Goal: Check status: Check status

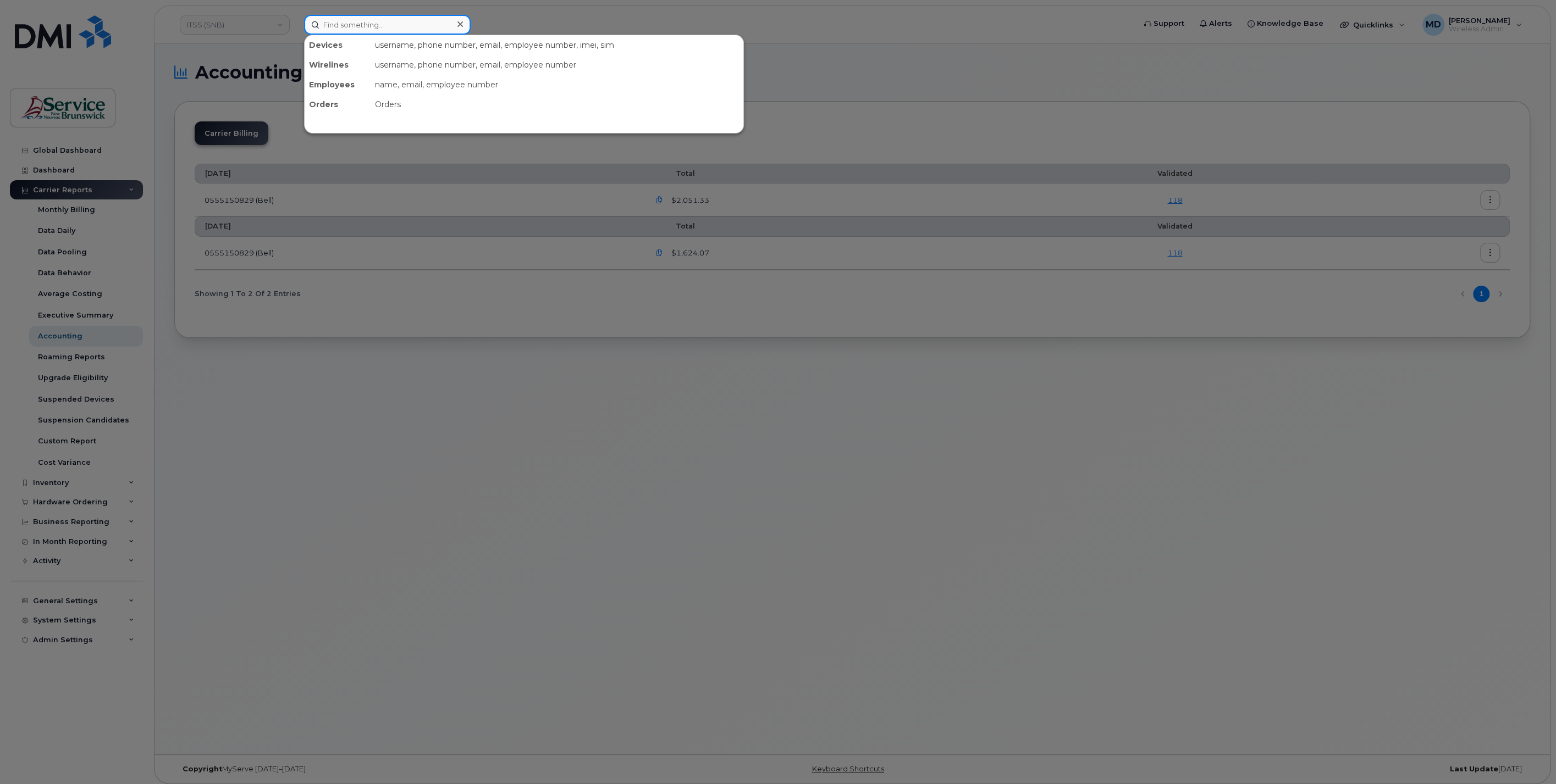
click at [372, 29] on input at bounding box center [387, 24] width 167 height 20
paste input "[PHONE_NUMBER]"
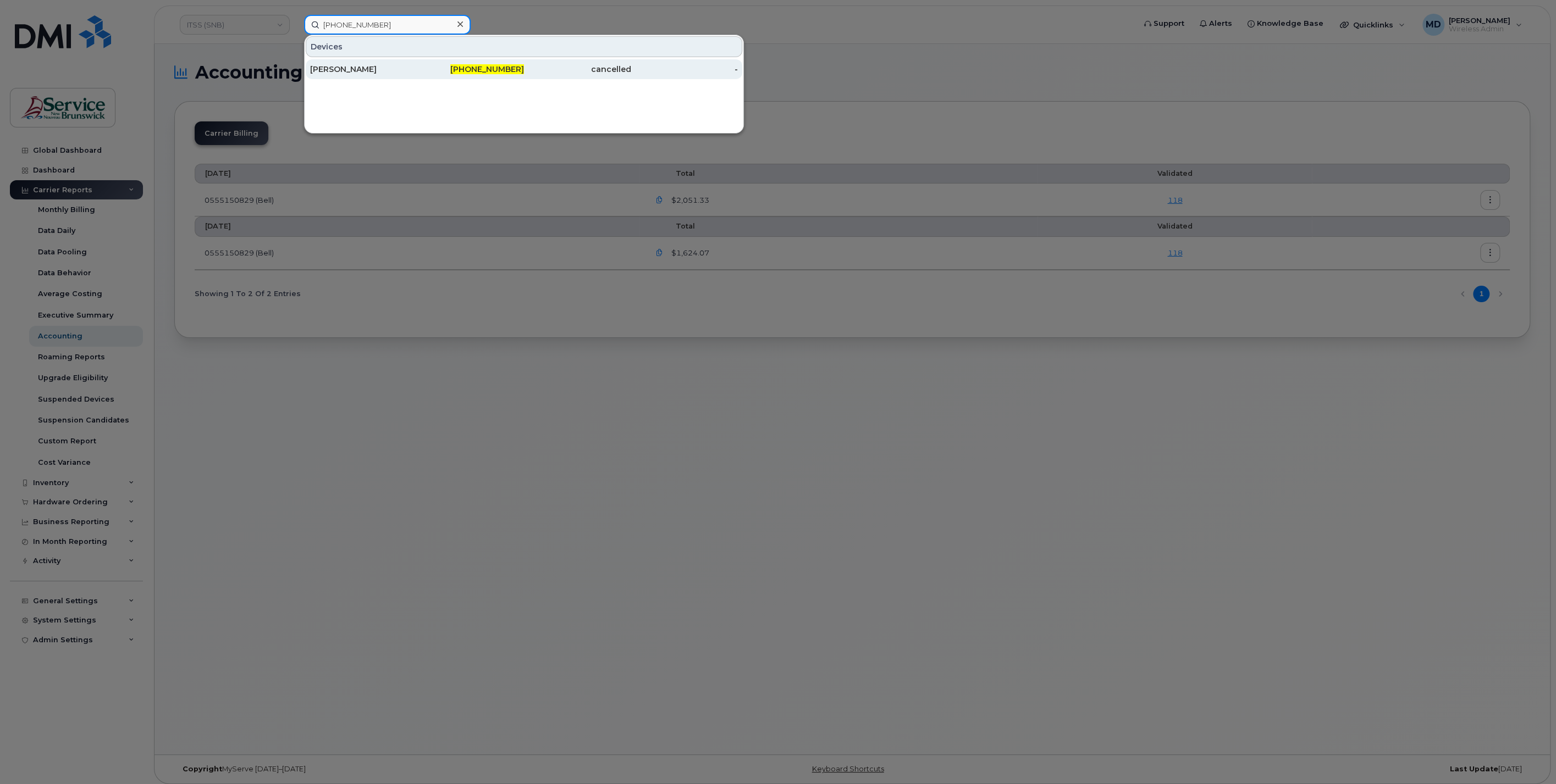
type input "[PHONE_NUMBER]"
click at [364, 66] on div "[PERSON_NAME]" at bounding box center [363, 69] width 107 height 11
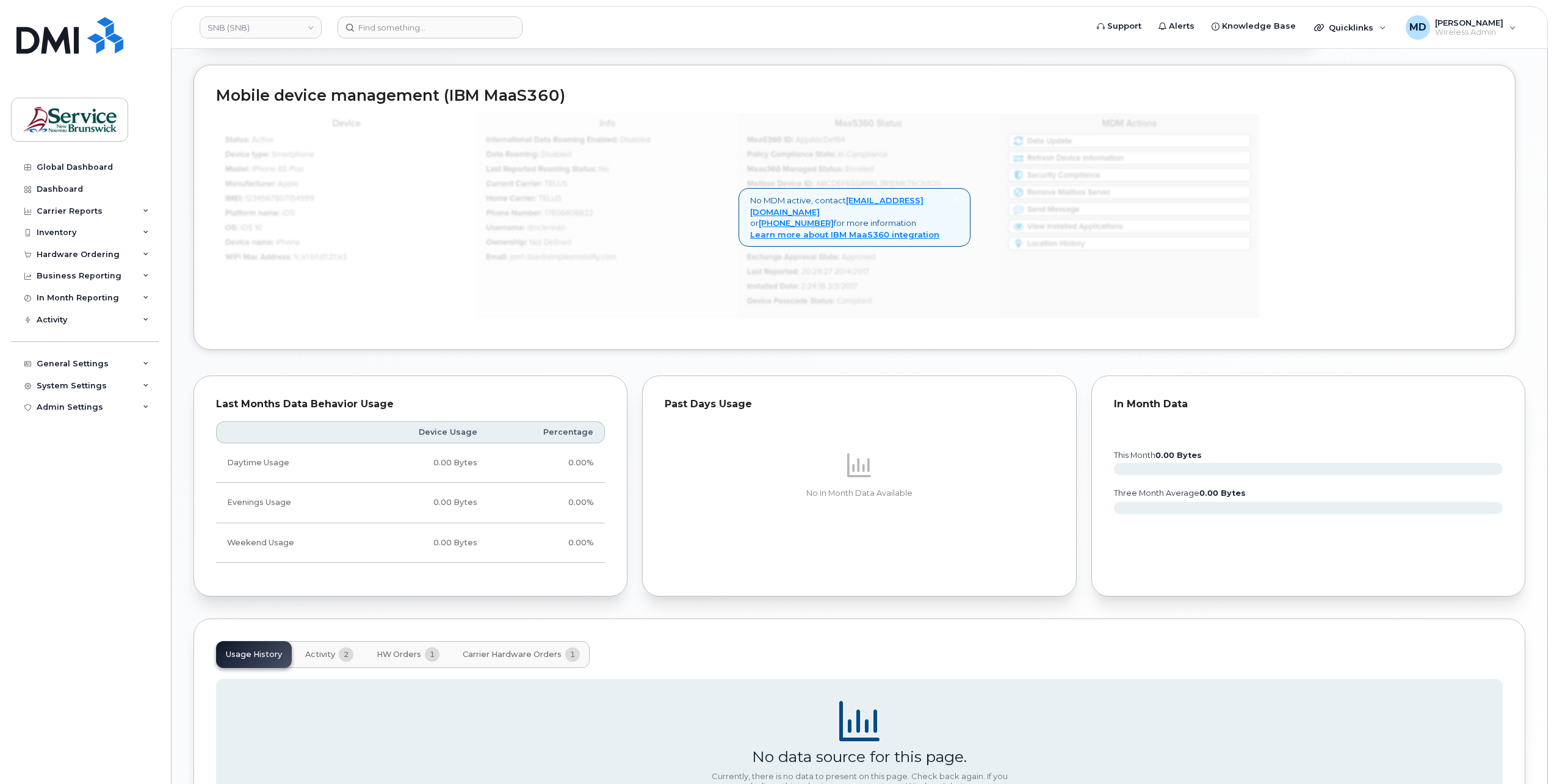
scroll to position [730, 0]
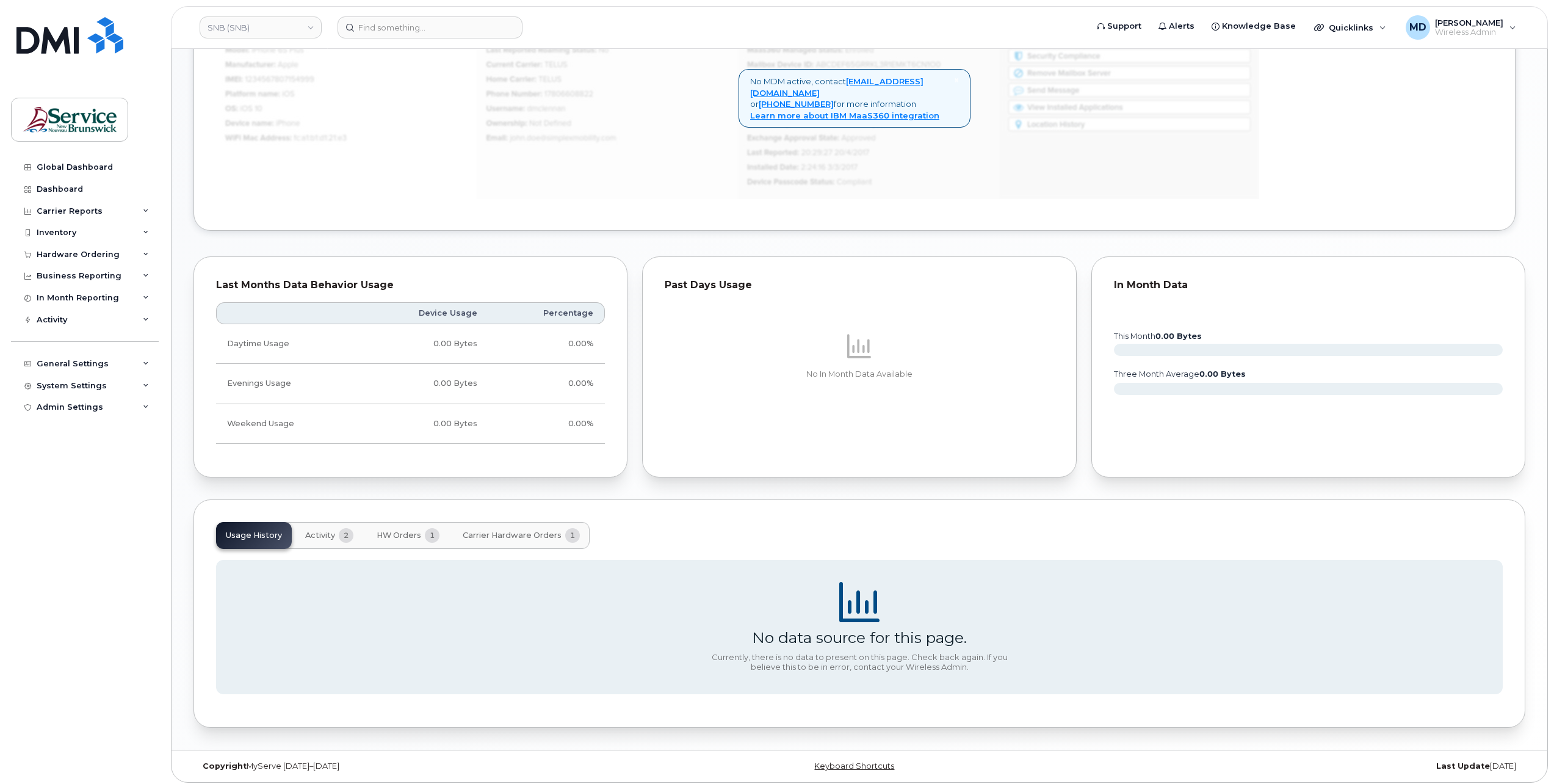
click at [493, 530] on span "Carrier Hardware Orders" at bounding box center [512, 535] width 99 height 10
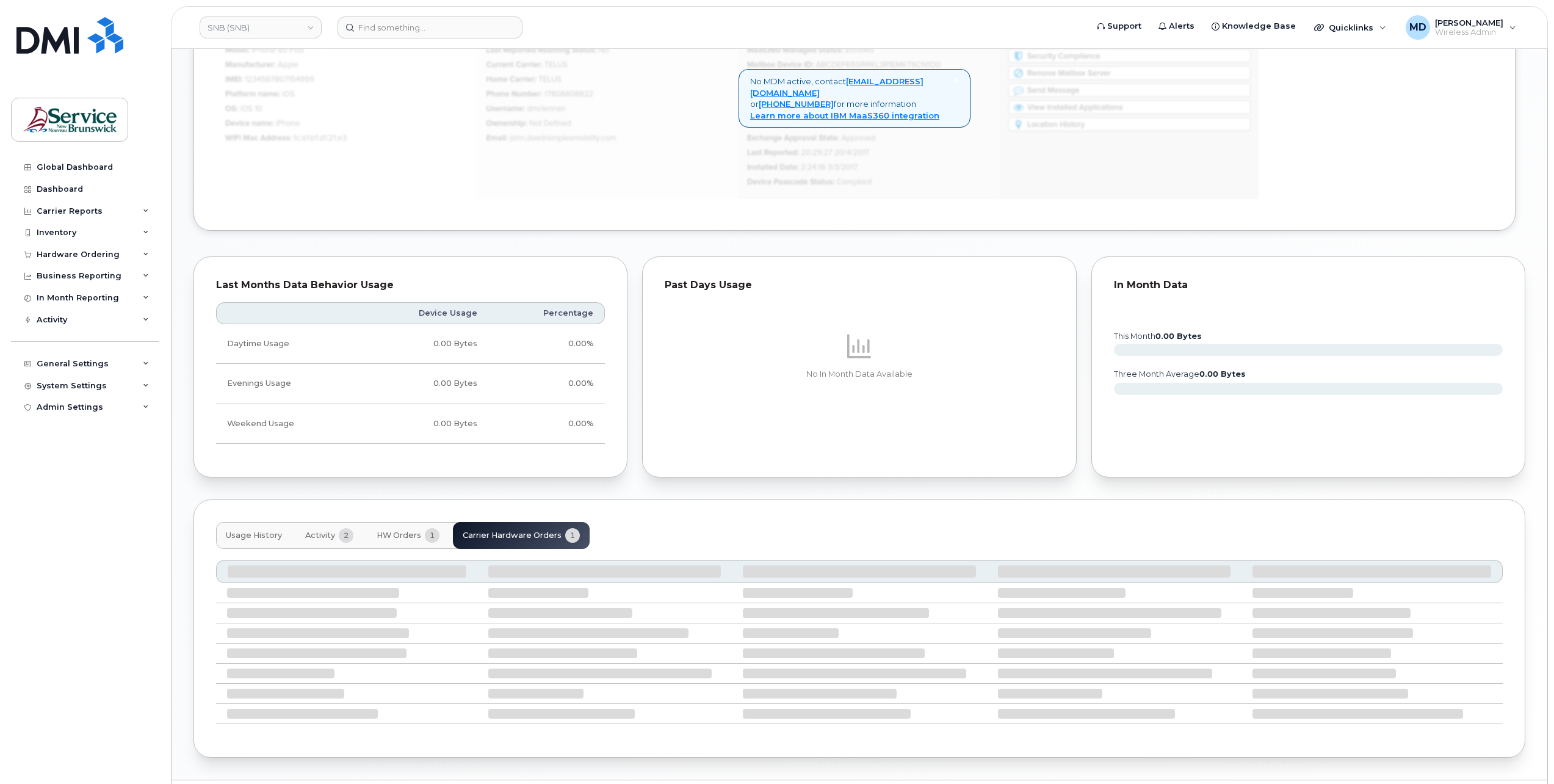
scroll to position [650, 0]
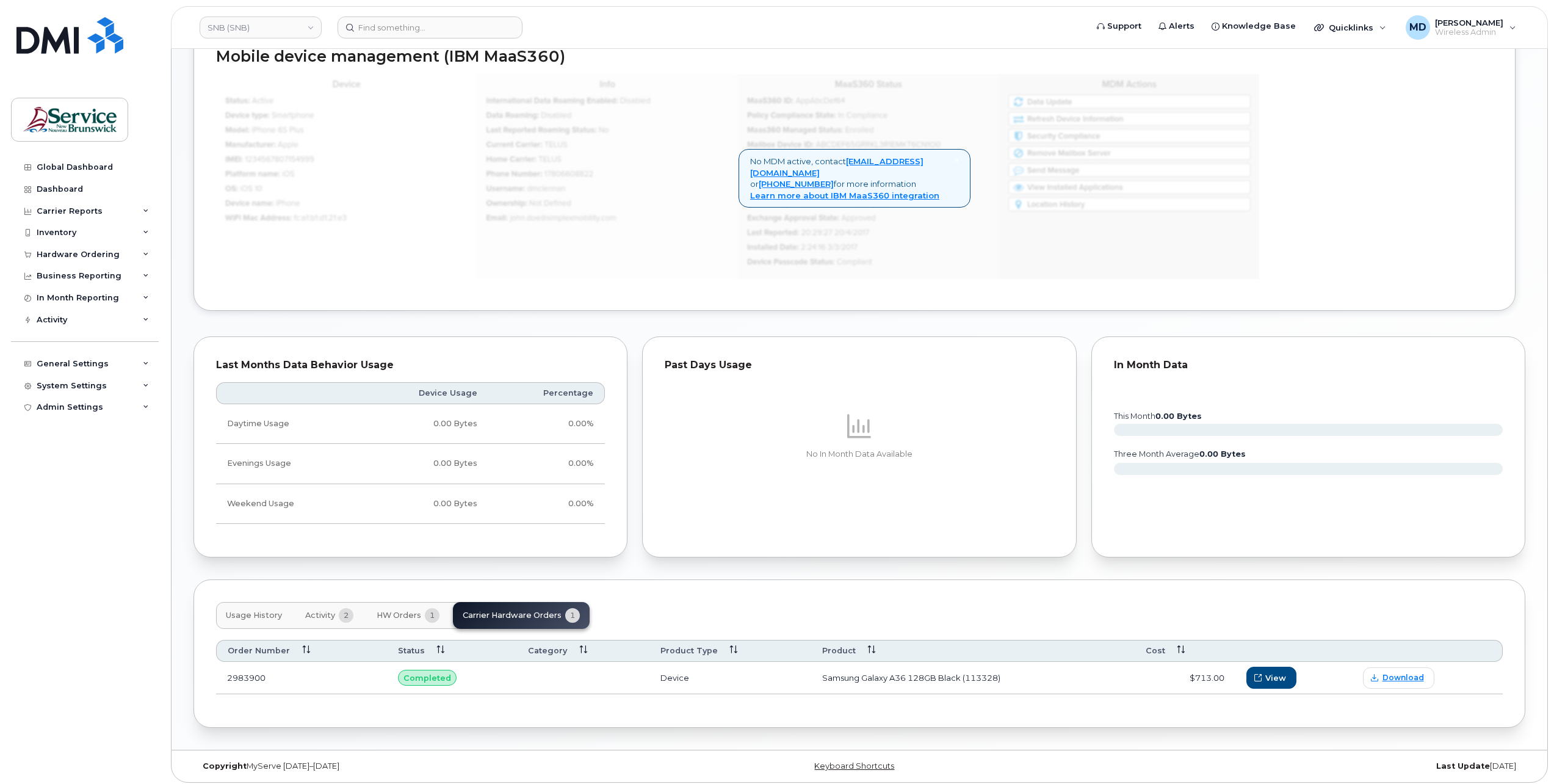
click at [551, 670] on td at bounding box center [583, 678] width 133 height 32
click at [1134, 679] on td "Samsung Galaxy A36 128GB Black (113328)" at bounding box center [972, 678] width 323 height 32
click at [1133, 679] on td "Samsung Galaxy A36 128GB Black (113328)" at bounding box center [972, 678] width 323 height 32
drag, startPoint x: 1133, startPoint y: 679, endPoint x: 1094, endPoint y: 681, distance: 39.1
click at [1133, 679] on td "Samsung Galaxy A36 128GB Black (113328)" at bounding box center [972, 678] width 323 height 32
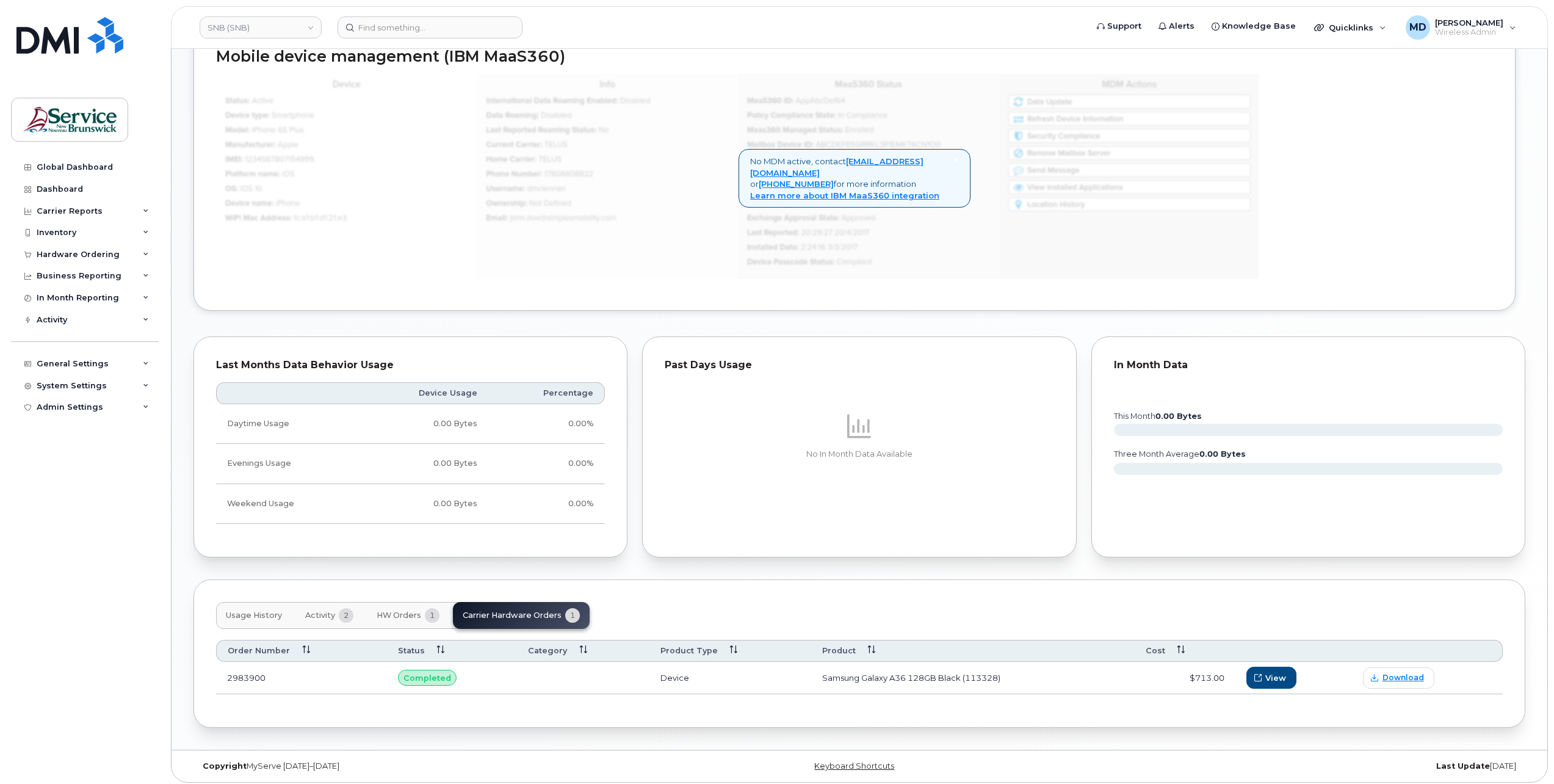
click at [316, 610] on span "Activity" at bounding box center [320, 615] width 30 height 10
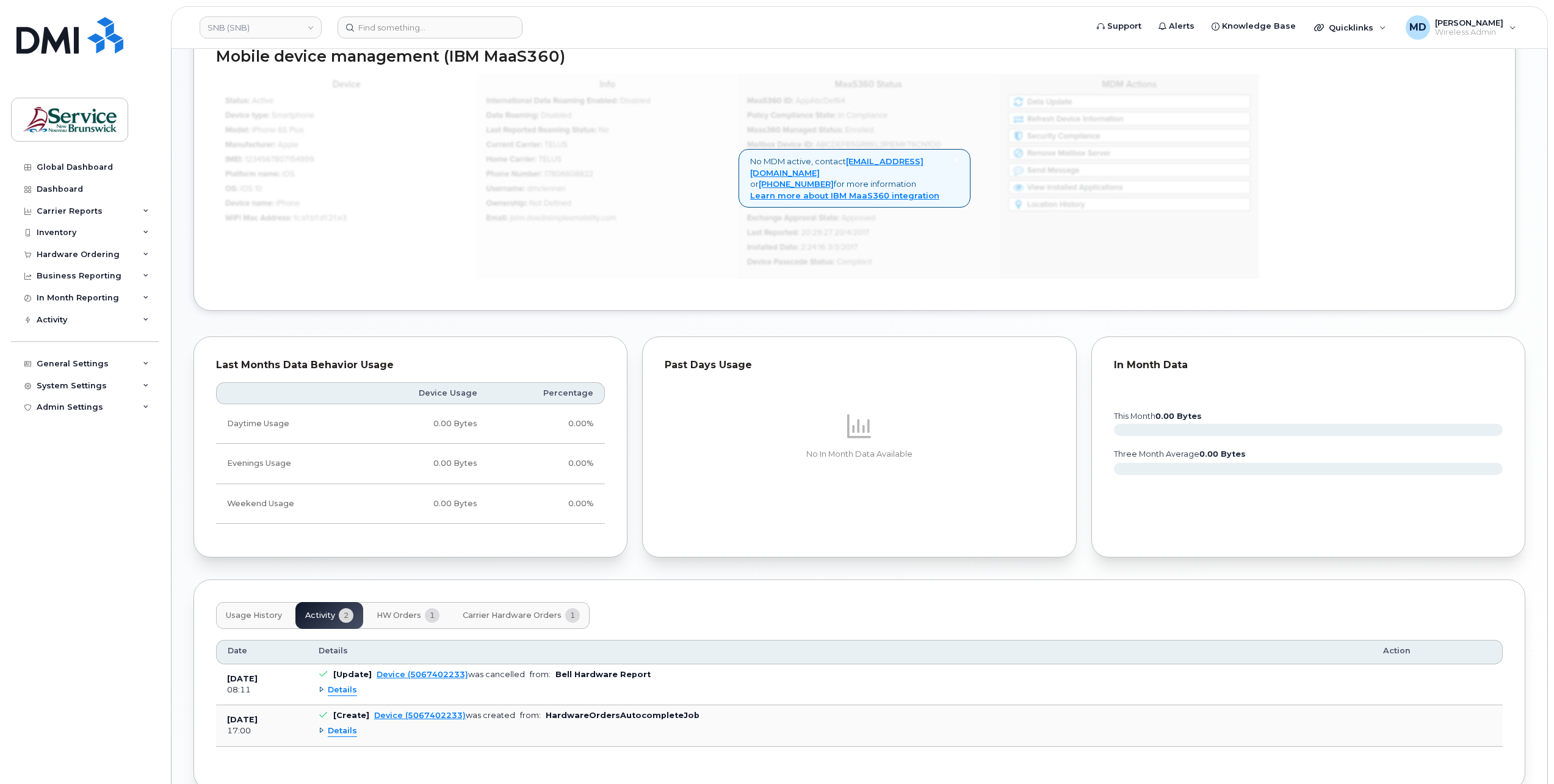
scroll to position [711, 0]
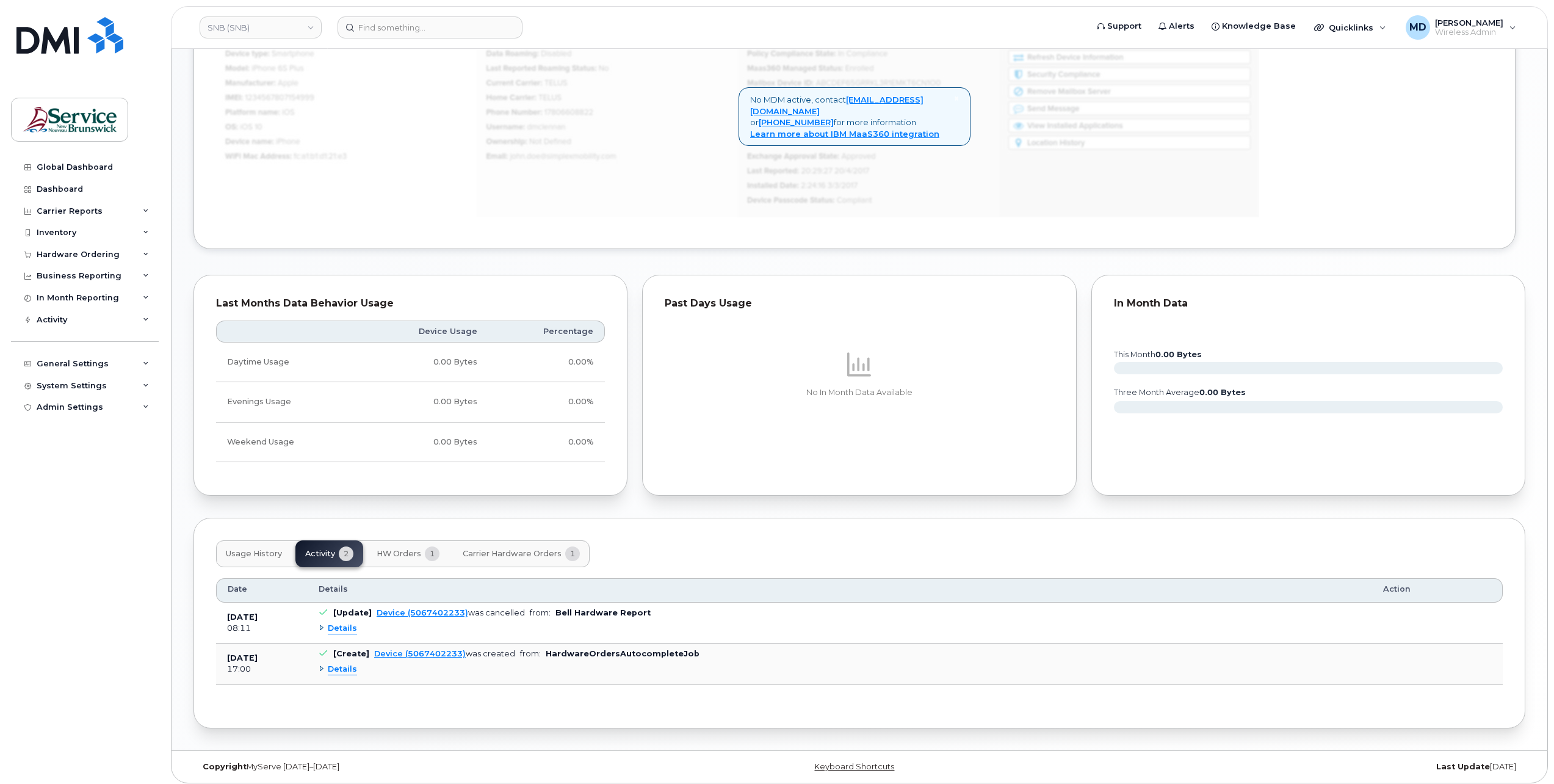
click at [245, 548] on span "Usage History" at bounding box center [254, 553] width 56 height 10
